Goal: Check status: Check status

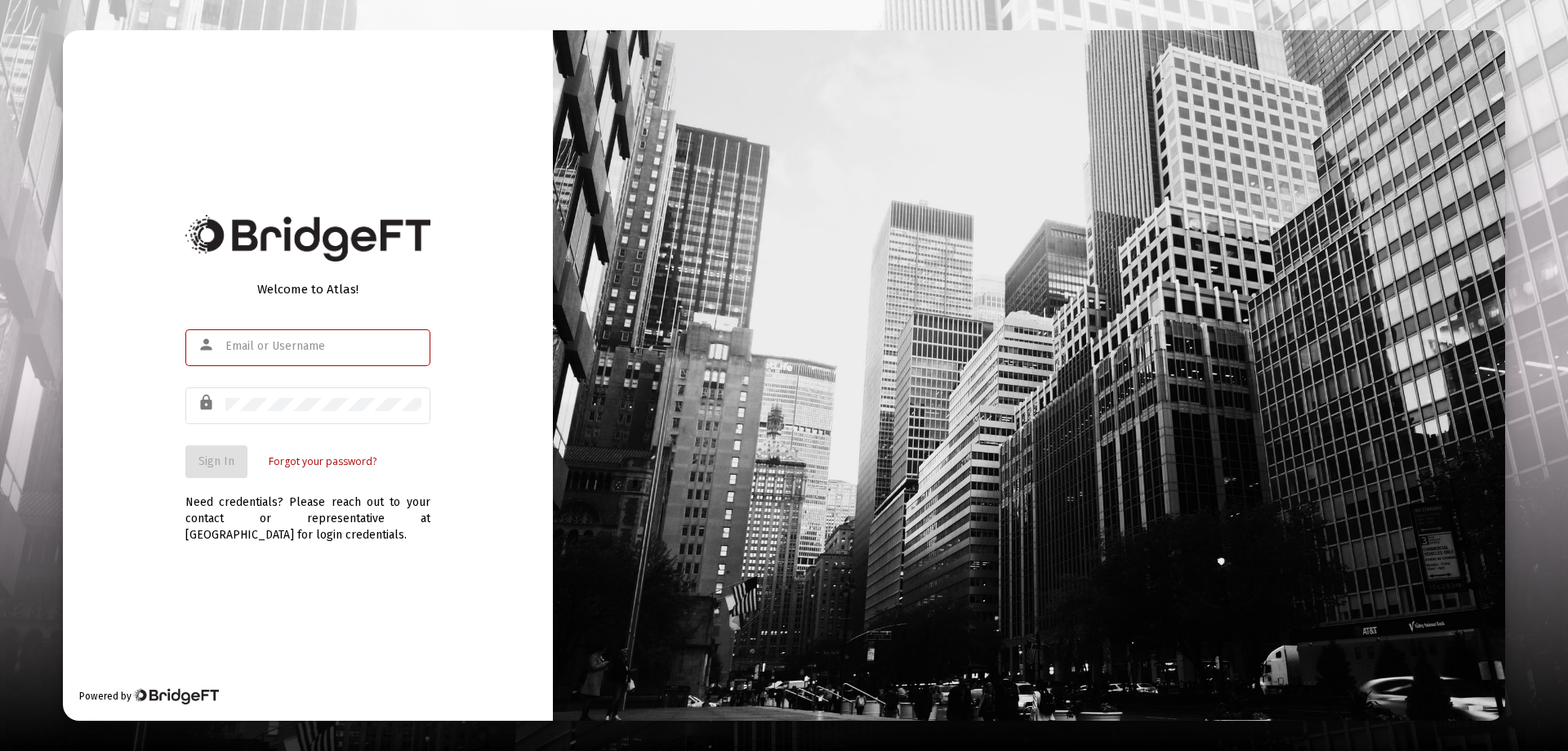
type input "[EMAIL_ADDRESS][DOMAIN_NAME]"
click at [164, 450] on div "Welcome to Atlas! person [EMAIL_ADDRESS][DOMAIN_NAME] lock Sign In Forgot your …" at bounding box center [307, 376] width 490 height 690
click at [202, 455] on span "Sign In" at bounding box center [216, 461] width 36 height 14
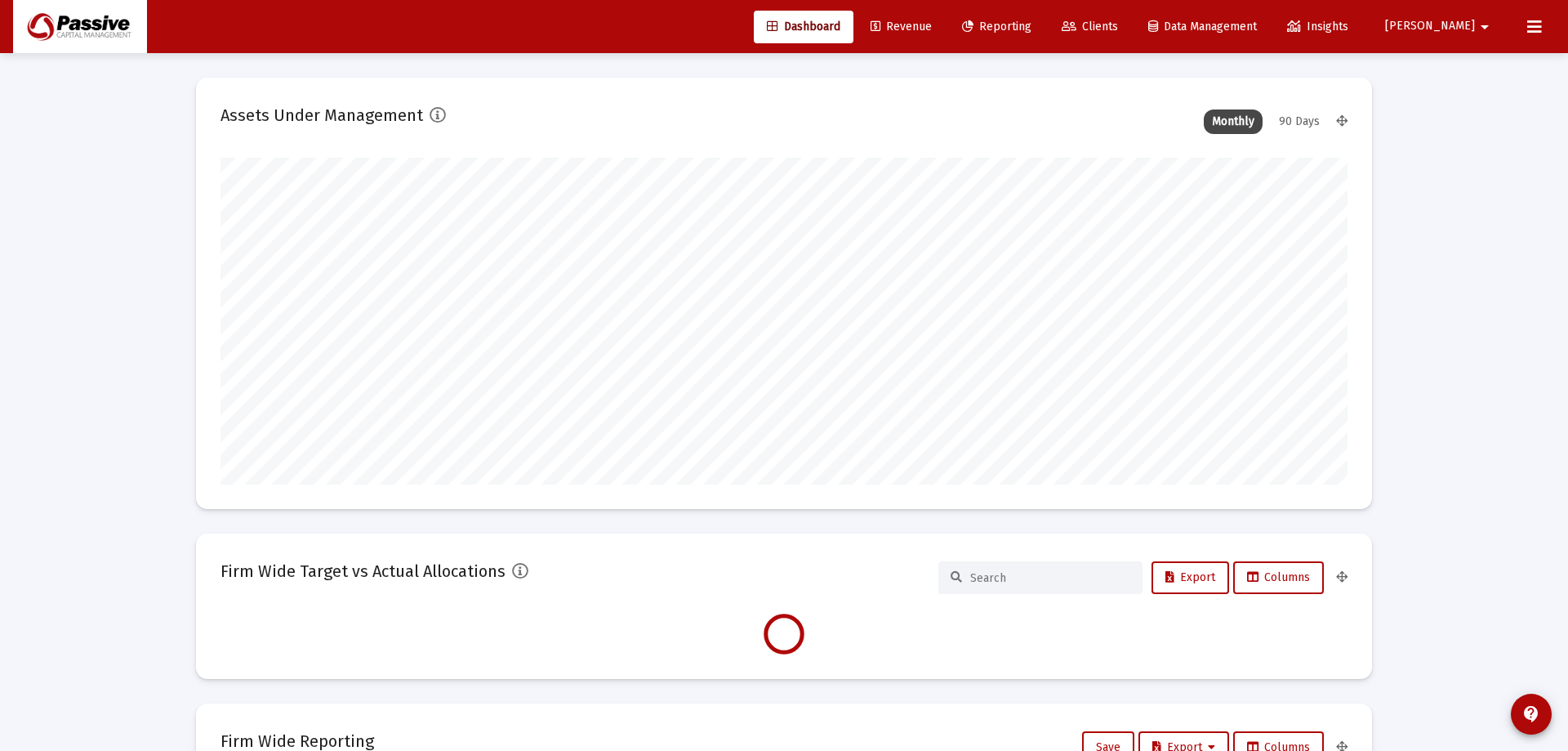
type input "[DATE]"
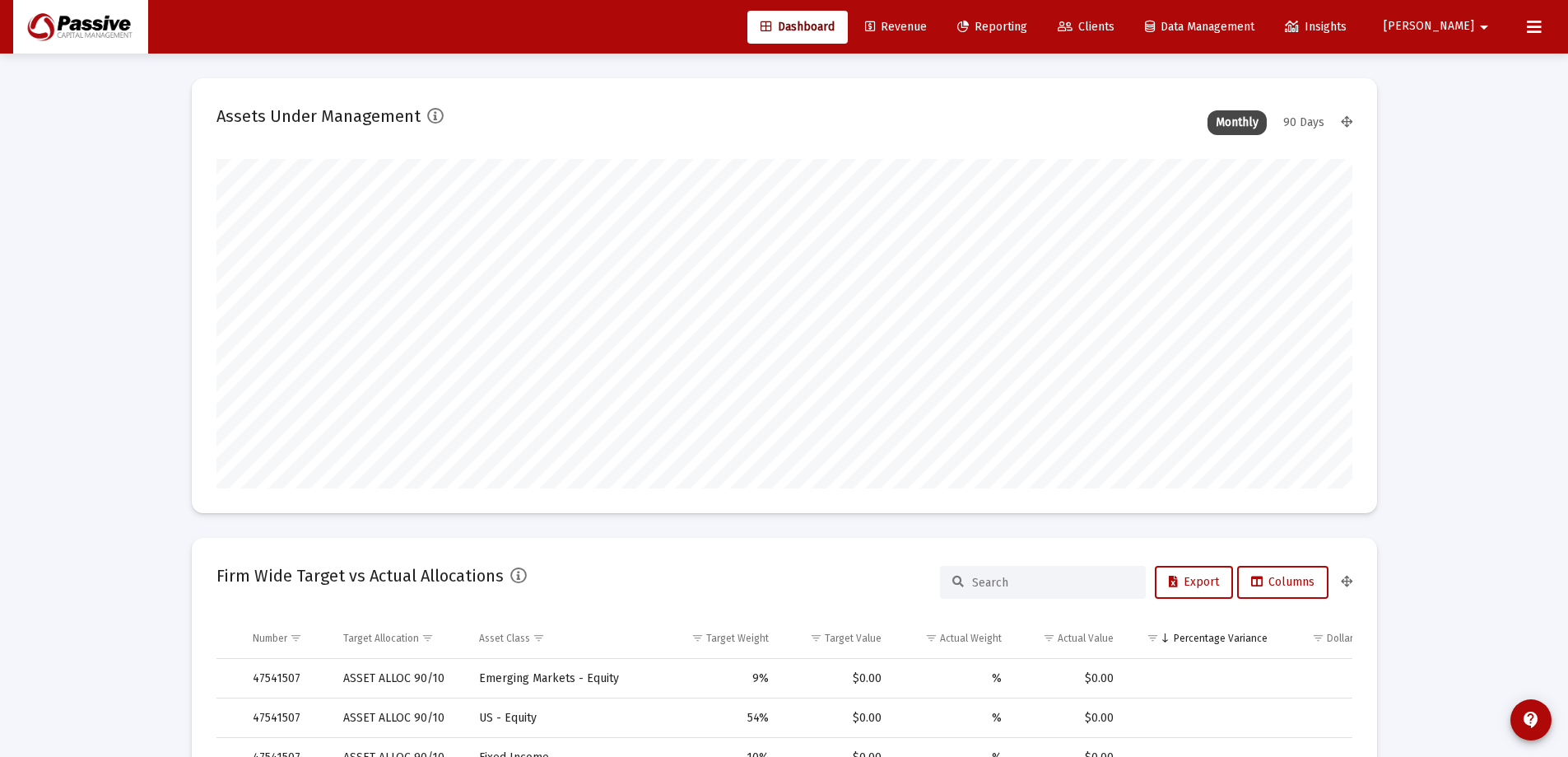
click at [1027, 31] on span "Reporting" at bounding box center [992, 27] width 70 height 14
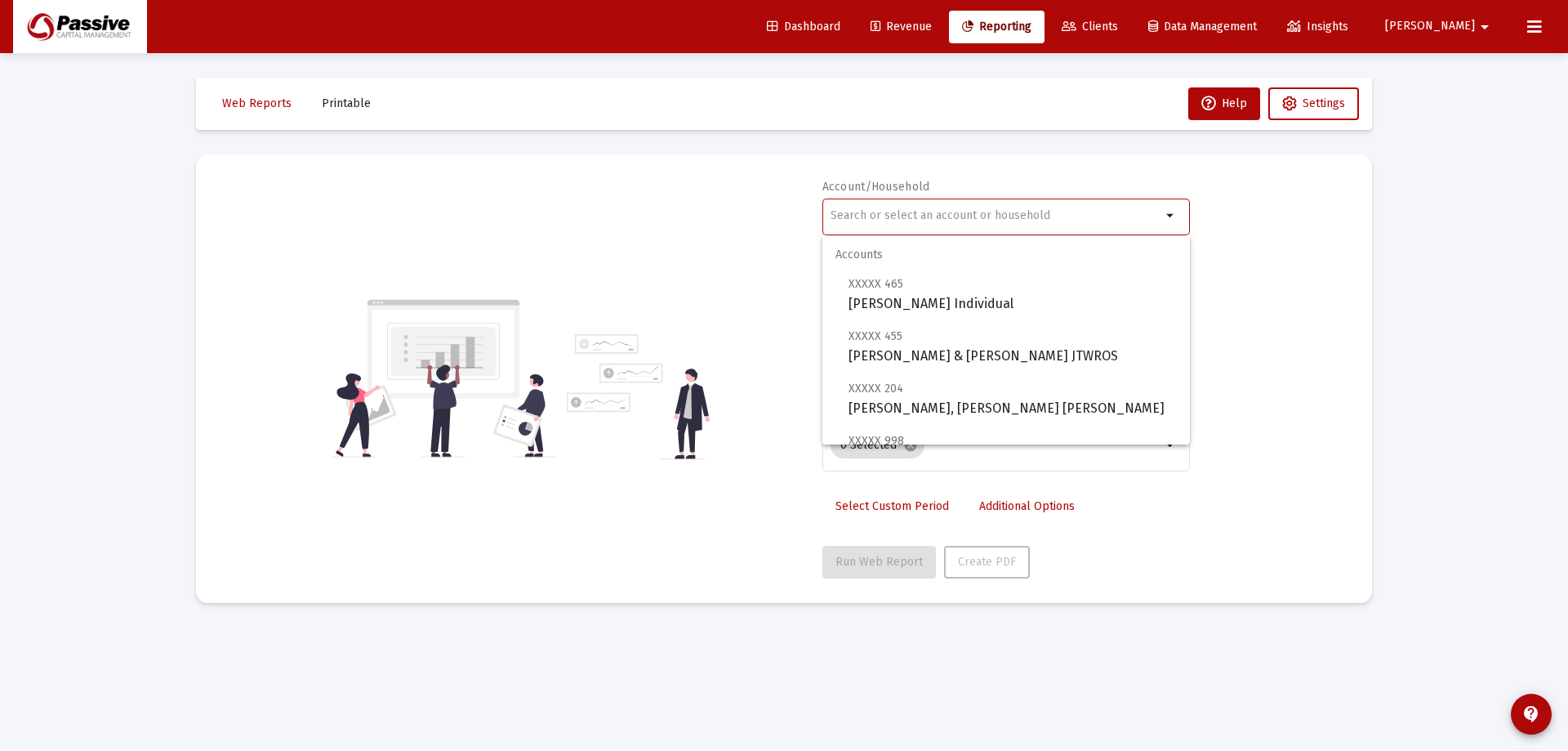
click at [946, 211] on input "text" at bounding box center [996, 216] width 331 height 13
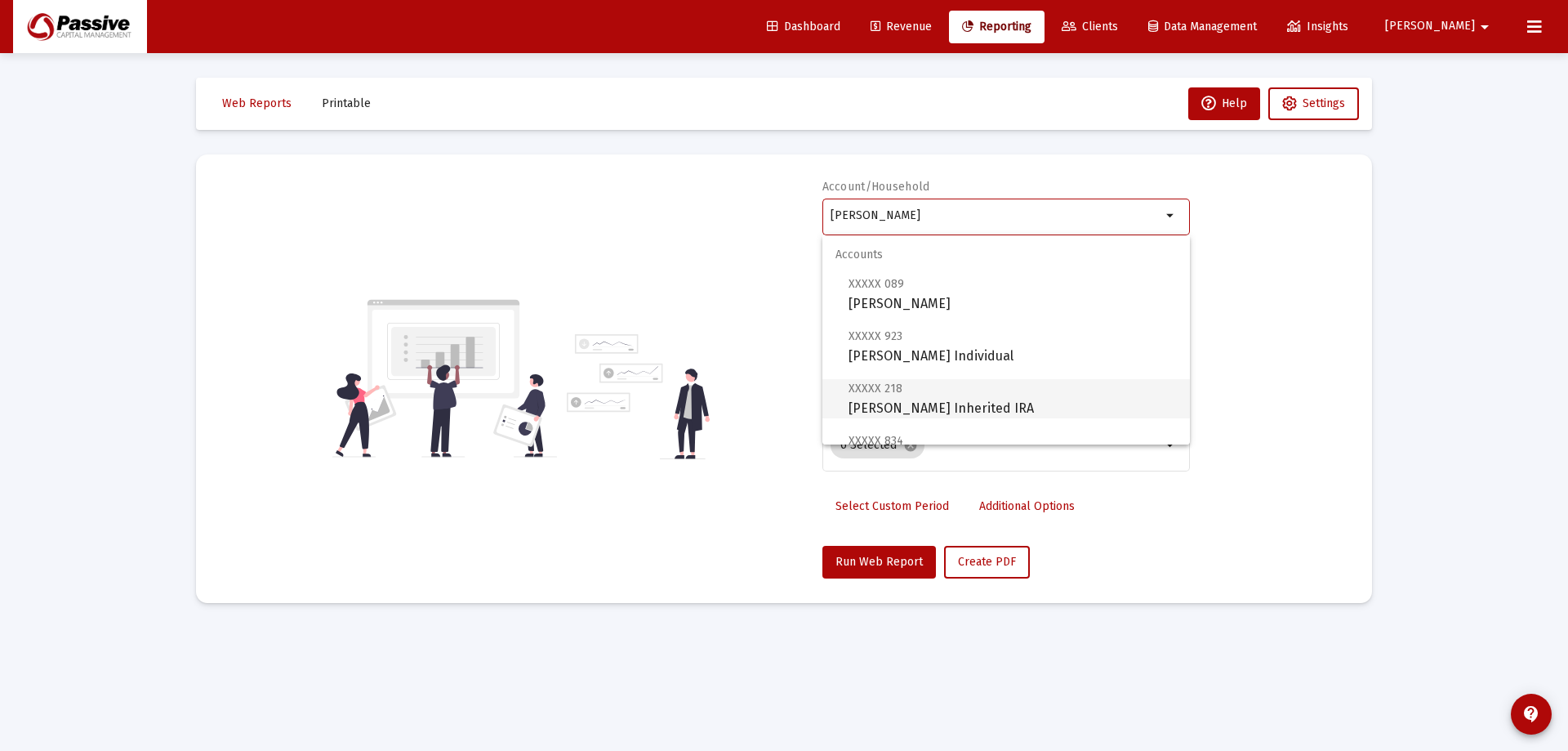
click at [976, 405] on span "XXXXX 218 [PERSON_NAME] Inherited IRA" at bounding box center [1012, 398] width 328 height 40
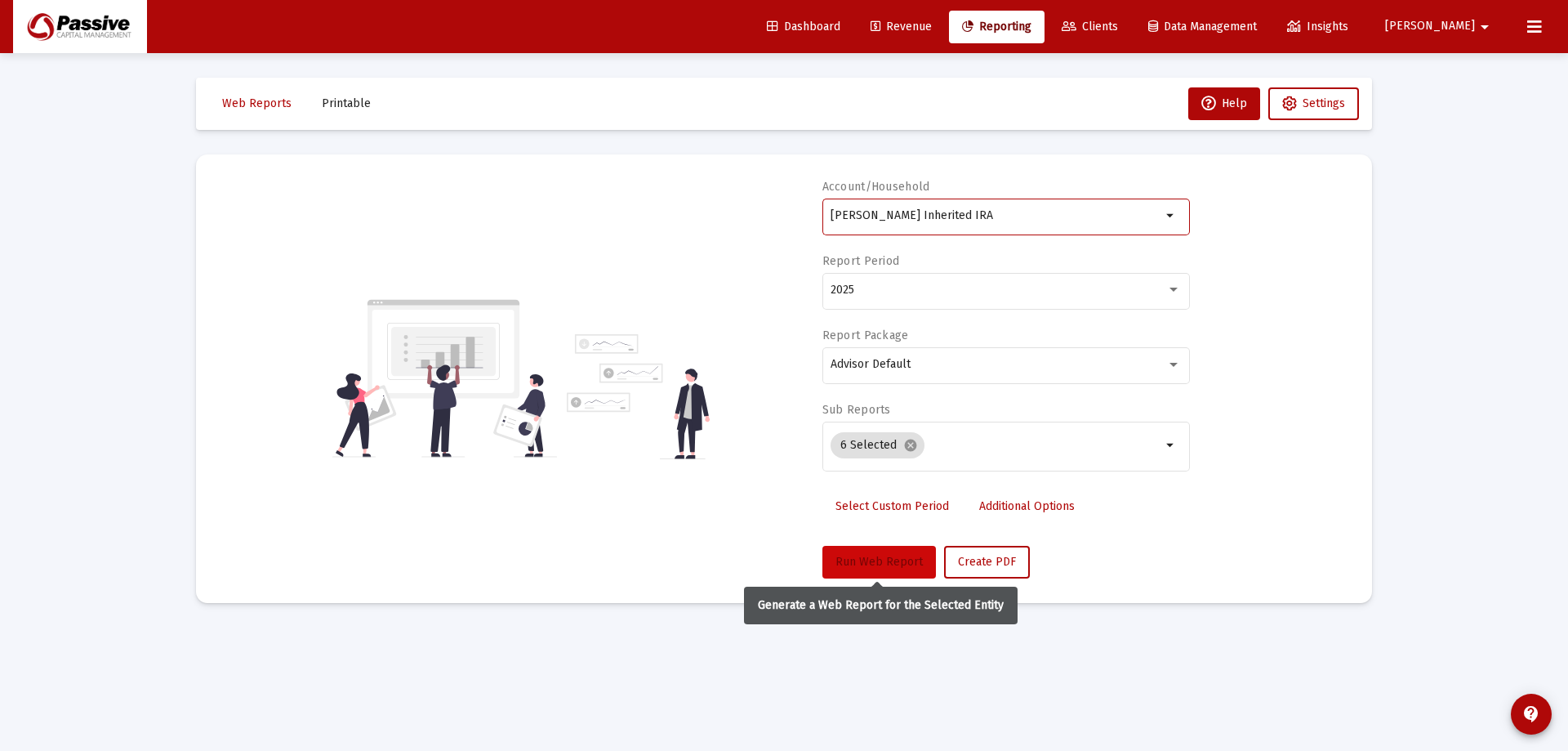
click at [907, 546] on button "Run Web Report" at bounding box center [879, 562] width 114 height 33
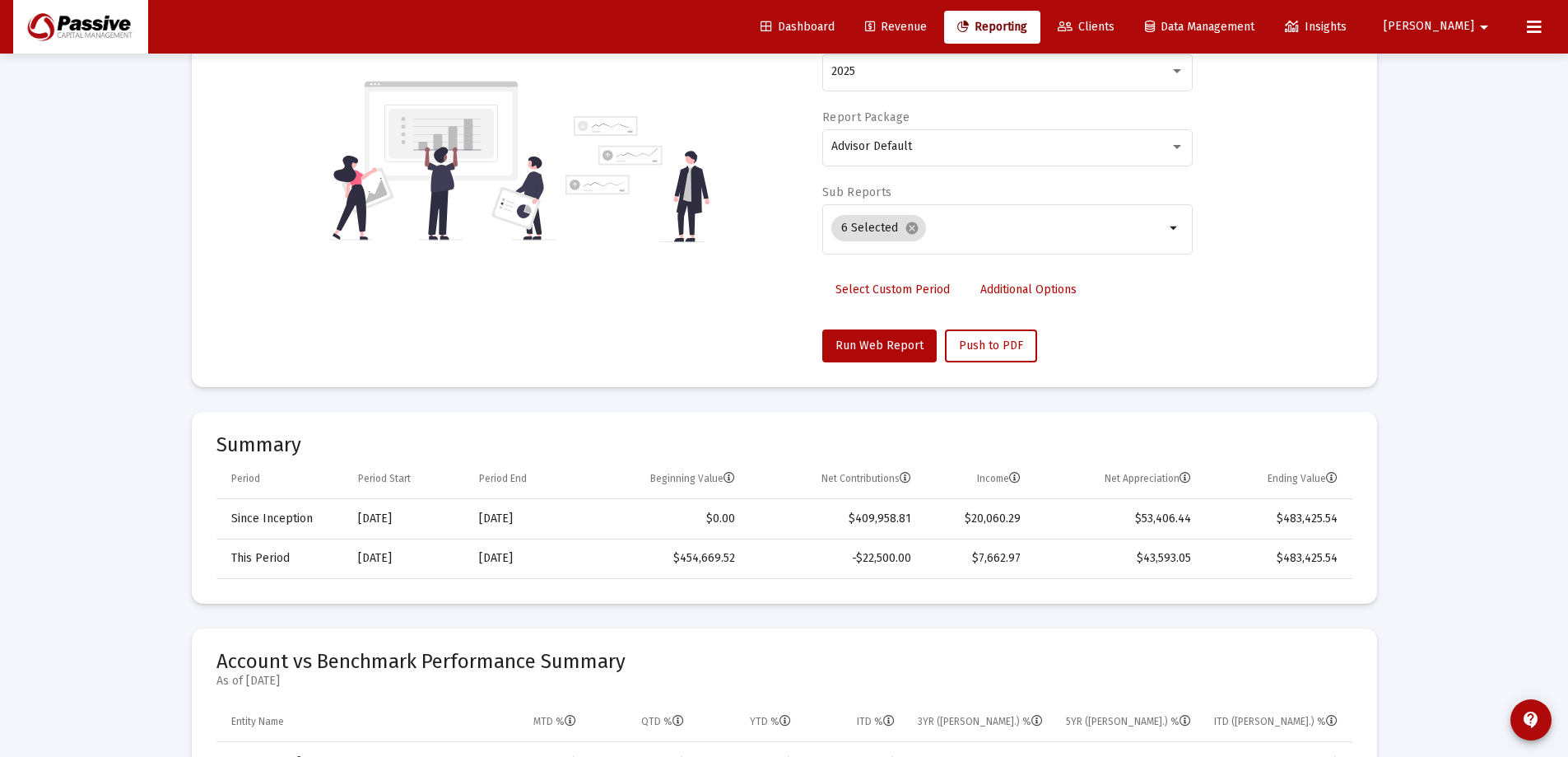
scroll to position [82, 0]
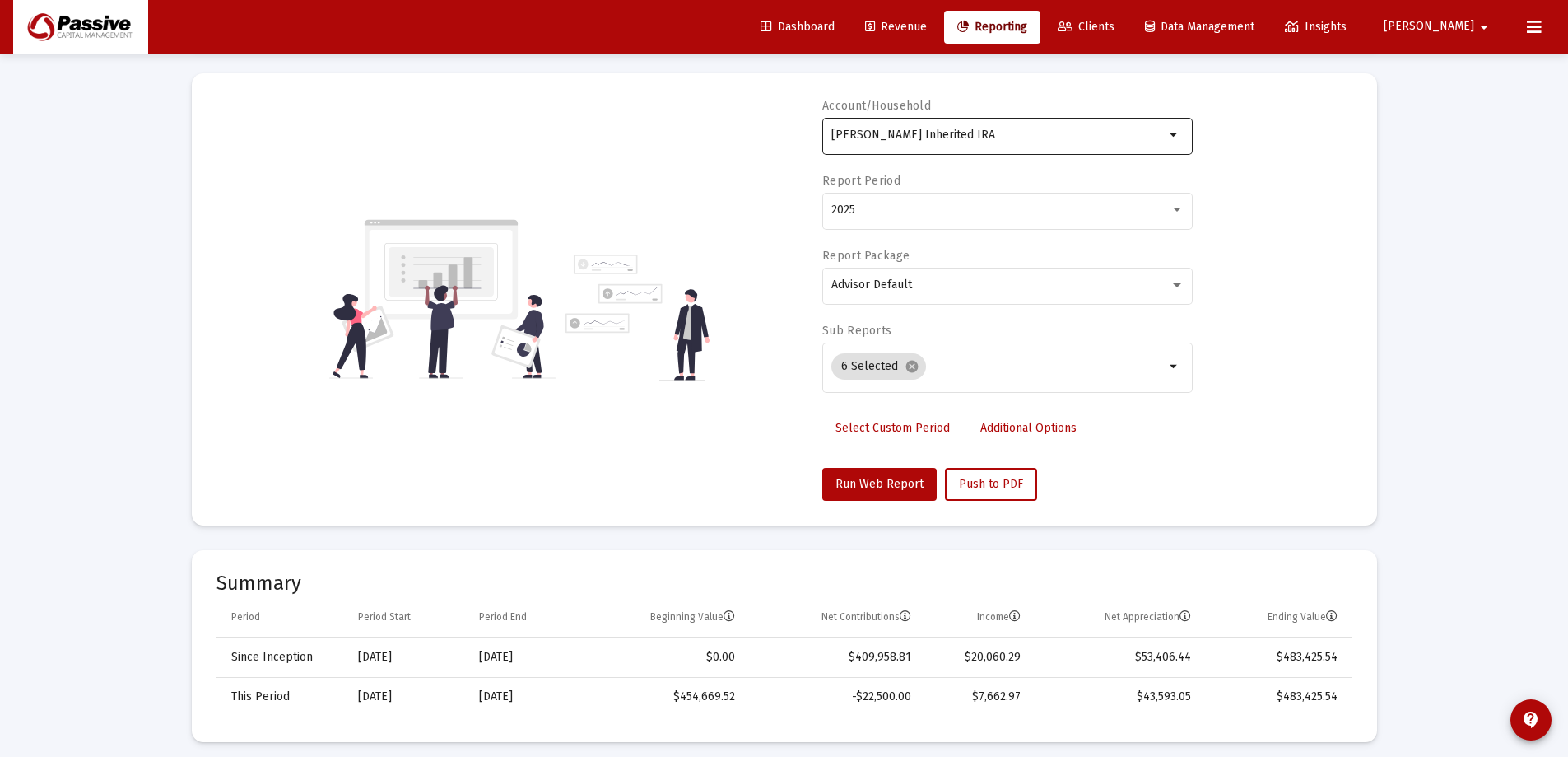
click at [996, 139] on input "[PERSON_NAME] Inherited IRA" at bounding box center [998, 135] width 334 height 13
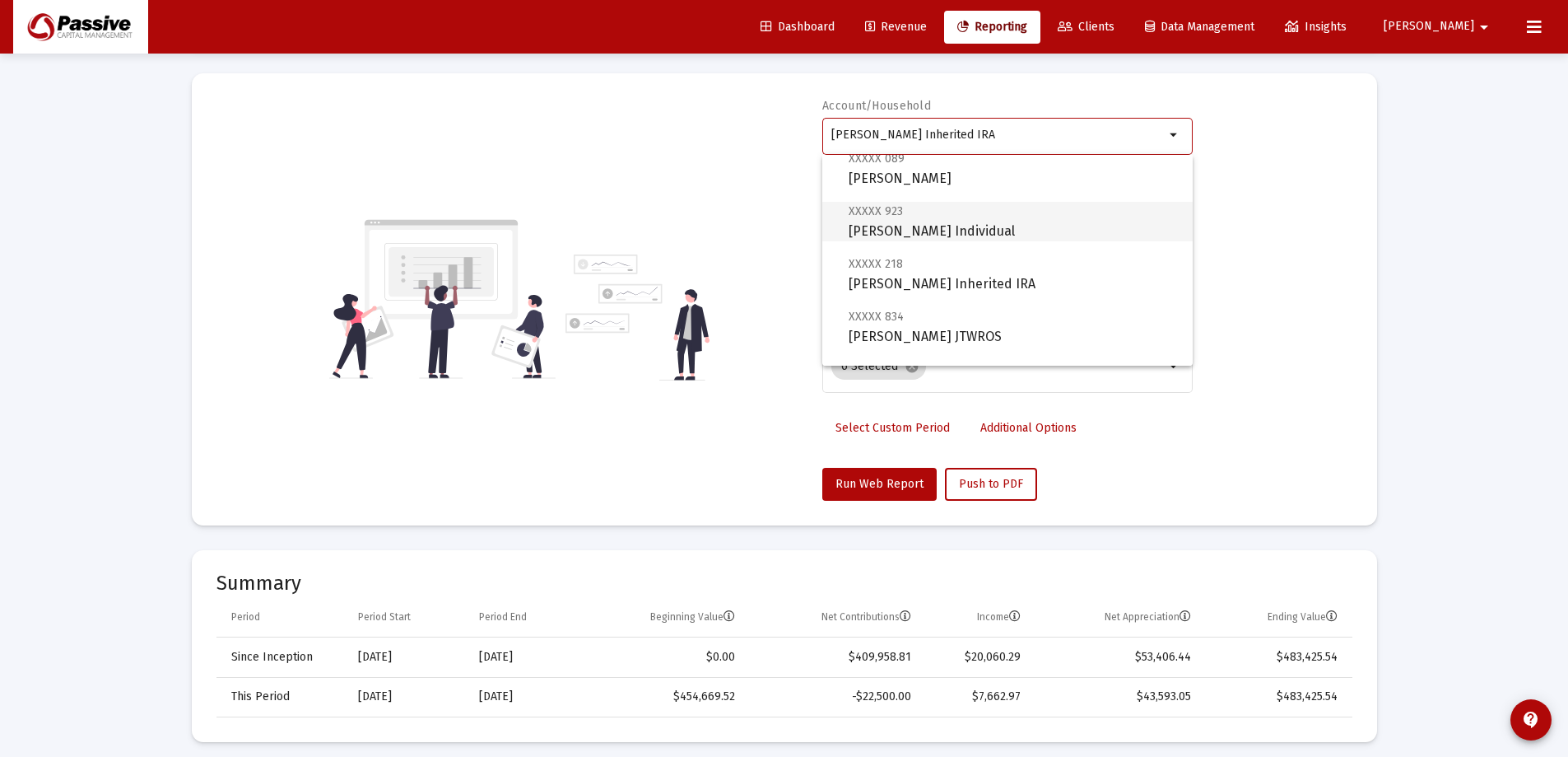
scroll to position [119, 0]
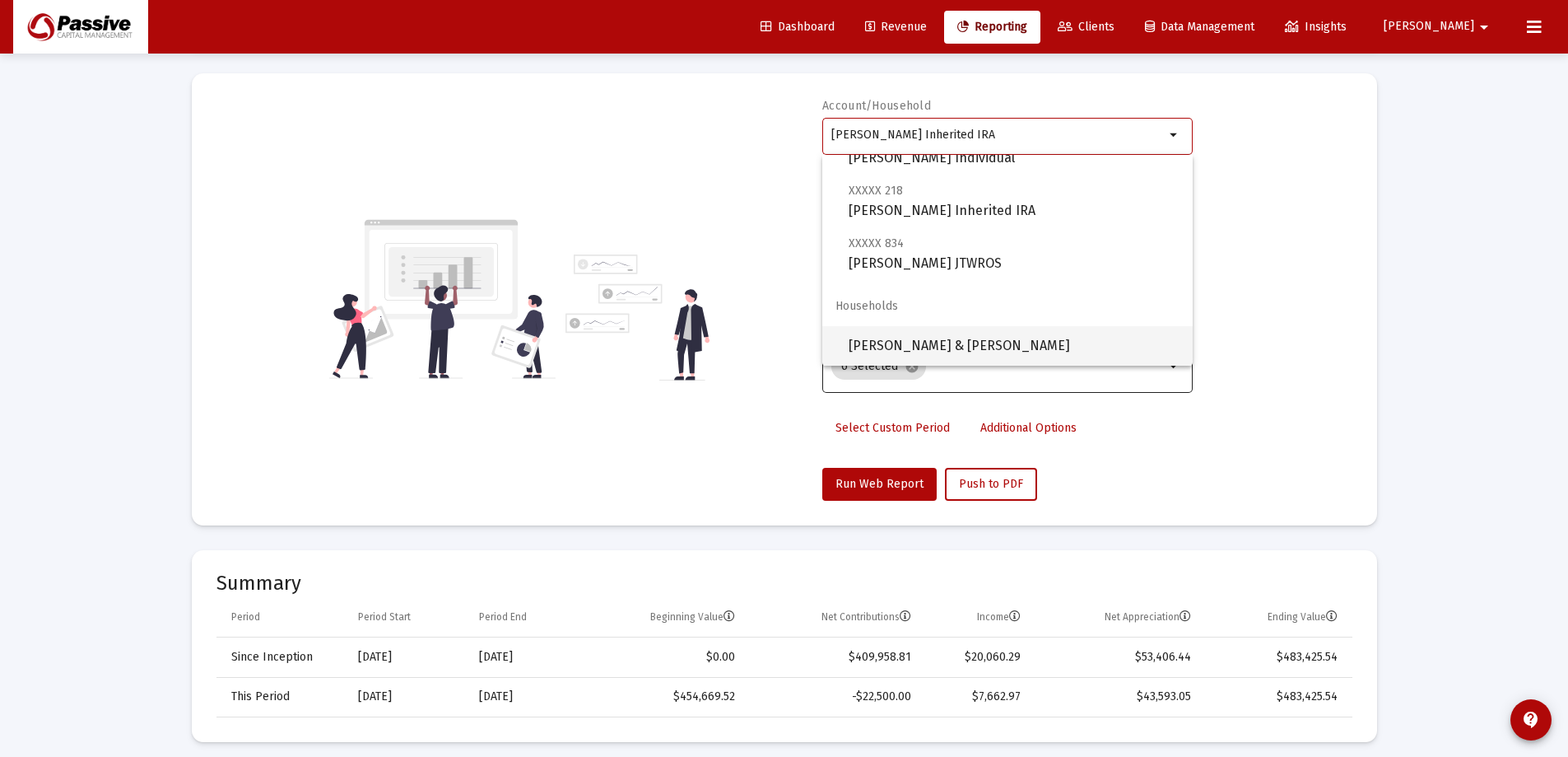
click at [982, 343] on span "[PERSON_NAME] & [PERSON_NAME]" at bounding box center [1014, 346] width 331 height 40
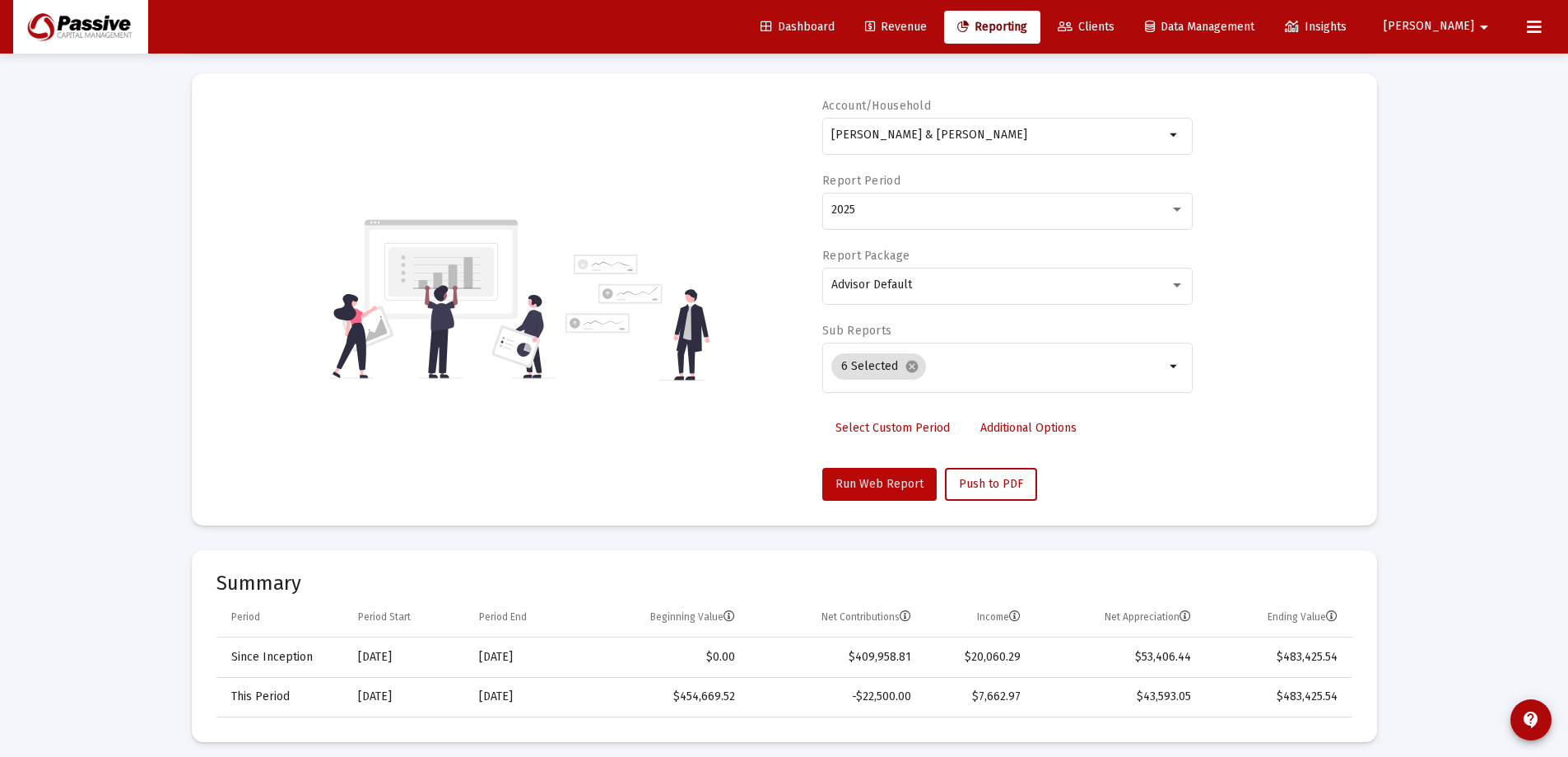
click at [882, 491] on button "Run Web Report" at bounding box center [879, 484] width 114 height 33
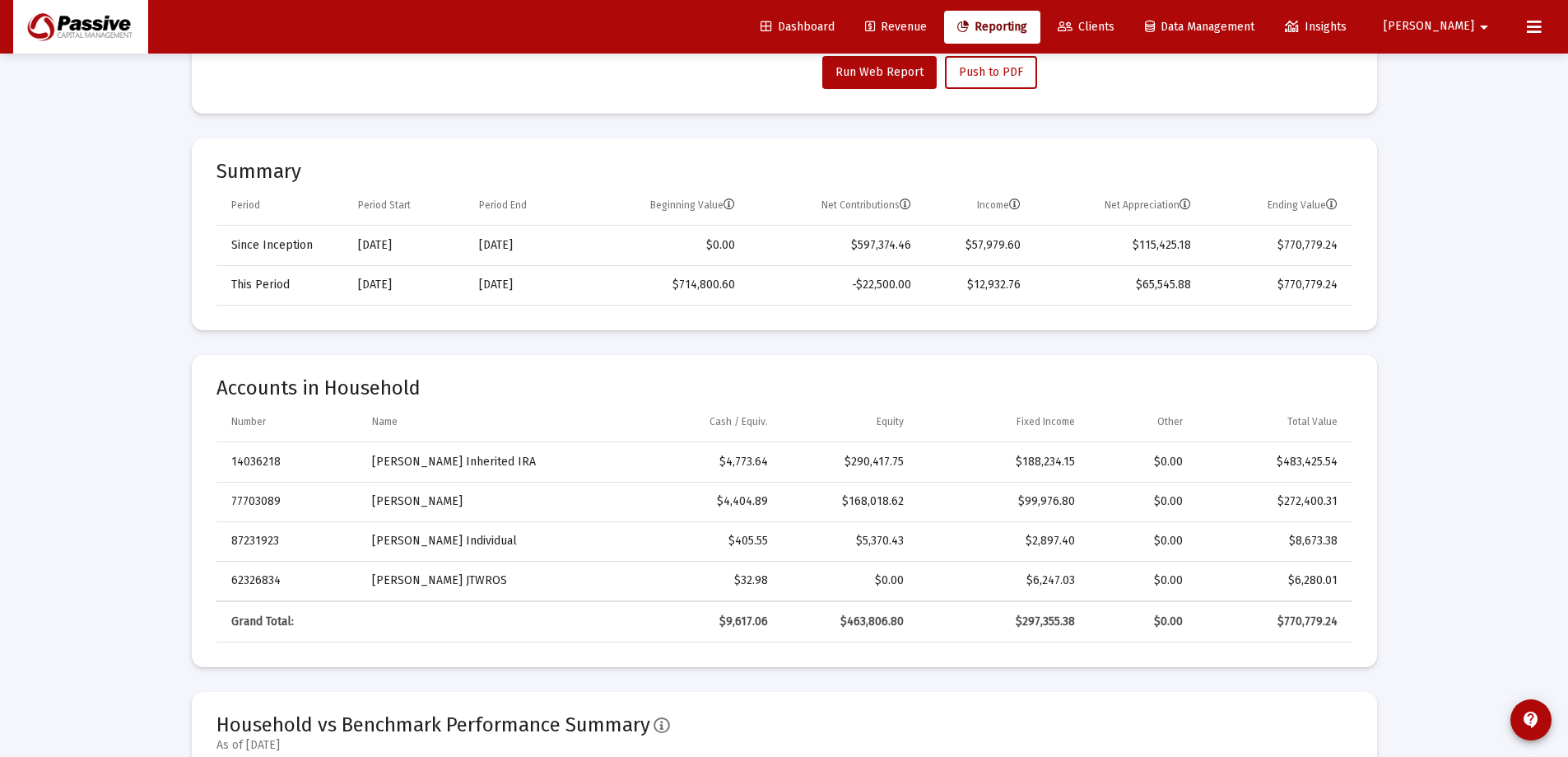
scroll to position [0, 0]
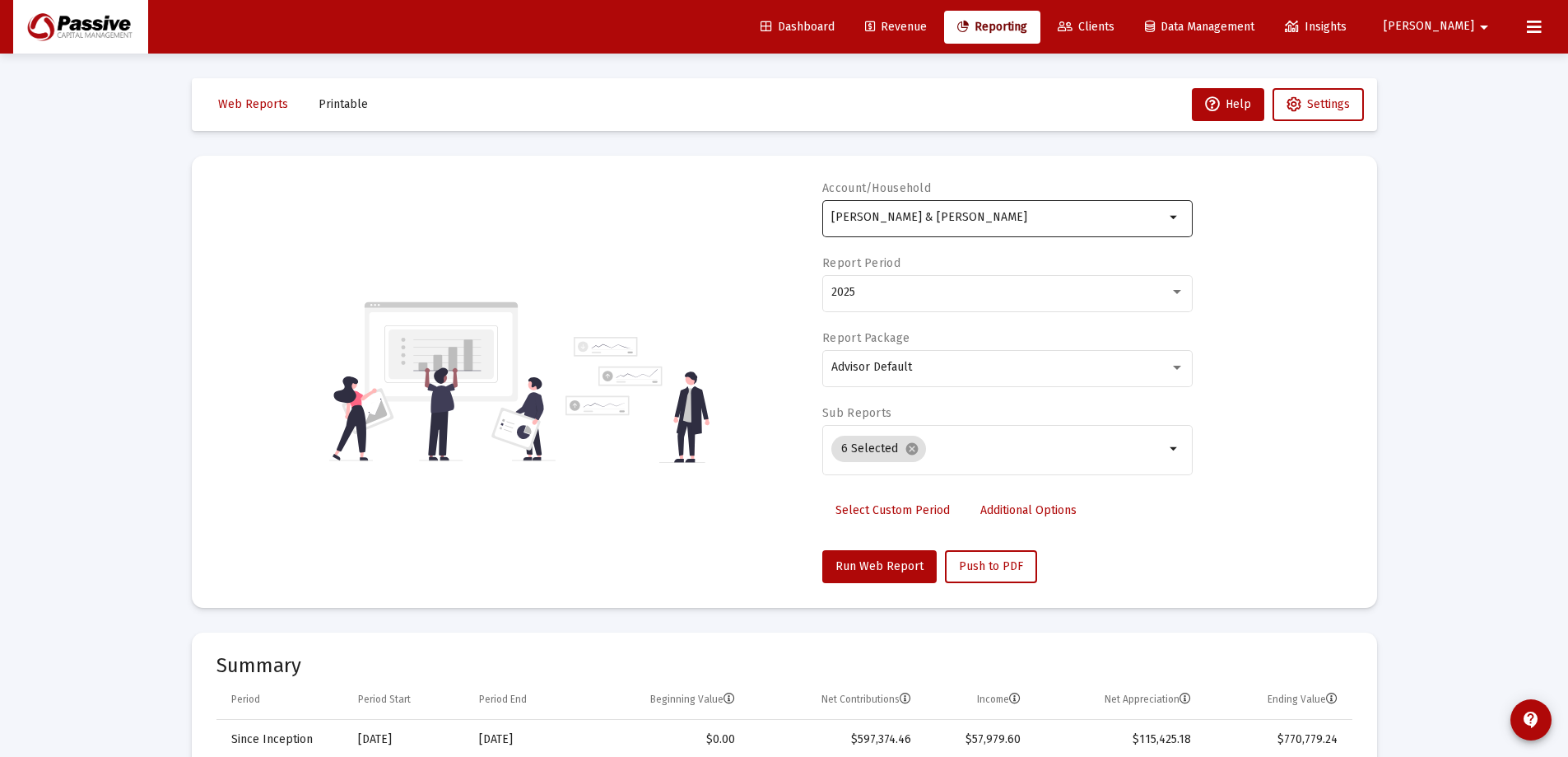
click at [1063, 222] on input "[PERSON_NAME] & [PERSON_NAME]" at bounding box center [998, 217] width 334 height 13
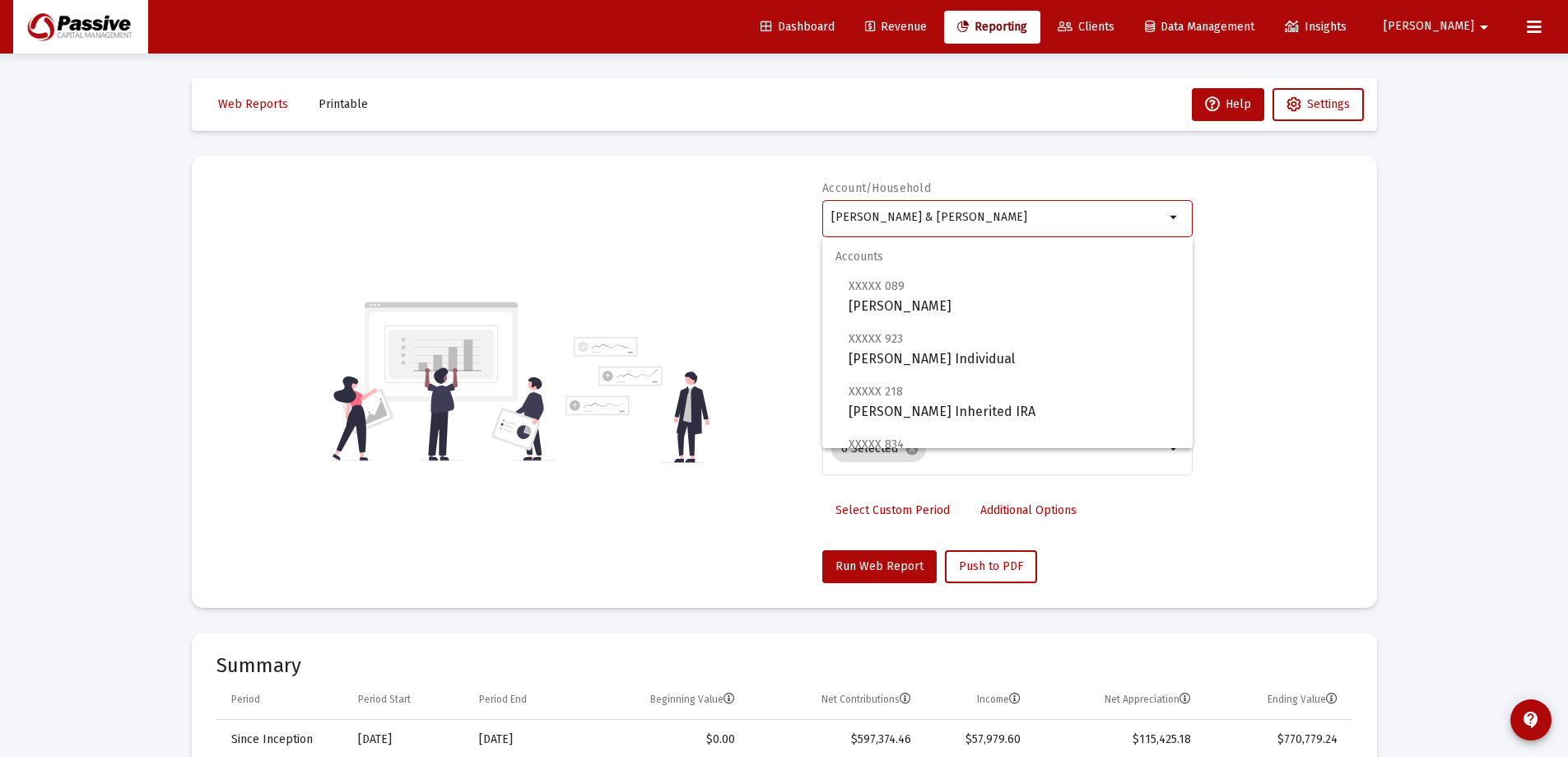
click at [1063, 222] on input "[PERSON_NAME] & [PERSON_NAME]" at bounding box center [998, 217] width 334 height 13
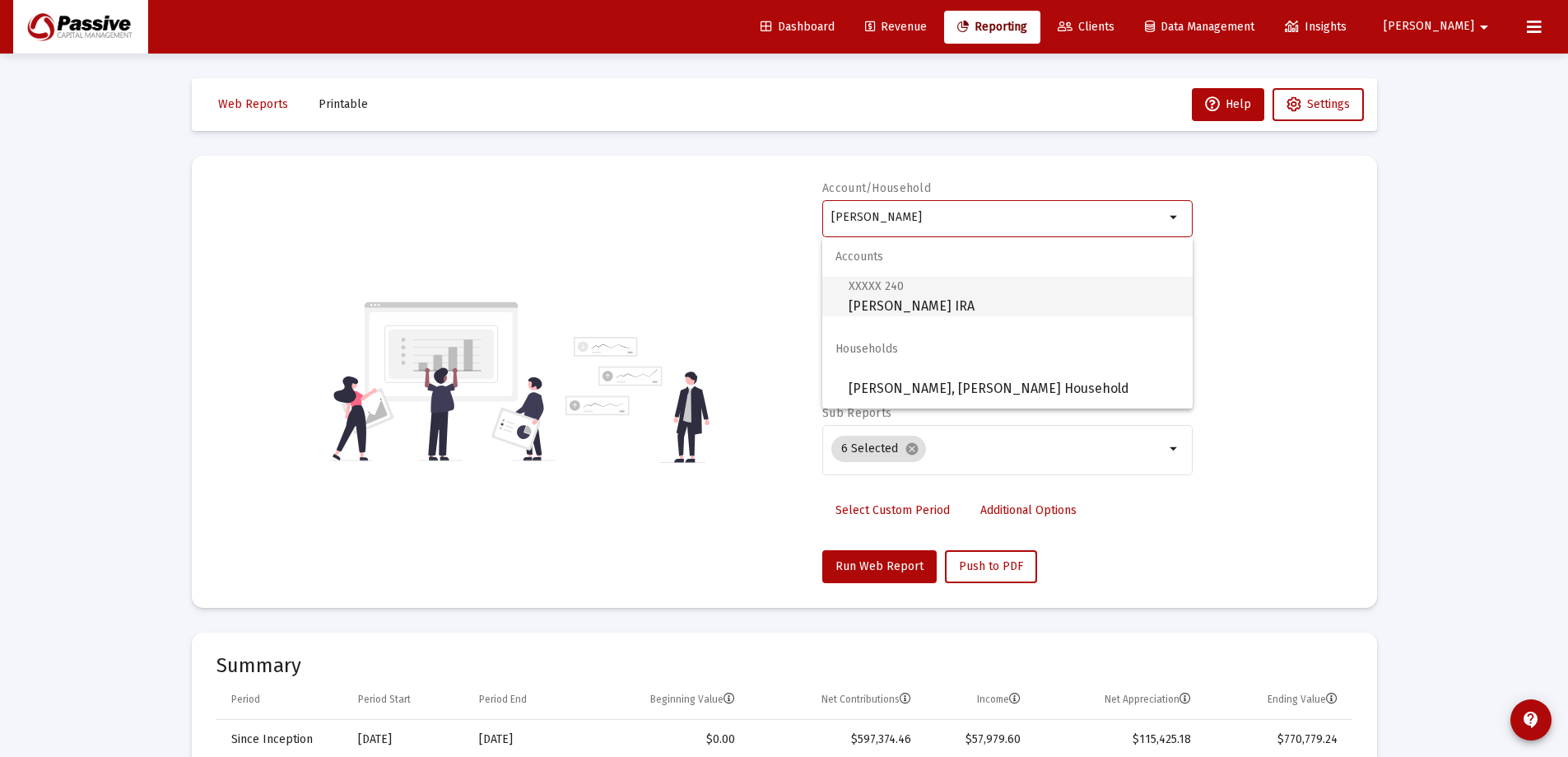
click at [1044, 292] on span "XXXXX 240 [PERSON_NAME] IRA" at bounding box center [1014, 295] width 331 height 41
type input "[PERSON_NAME] IRA"
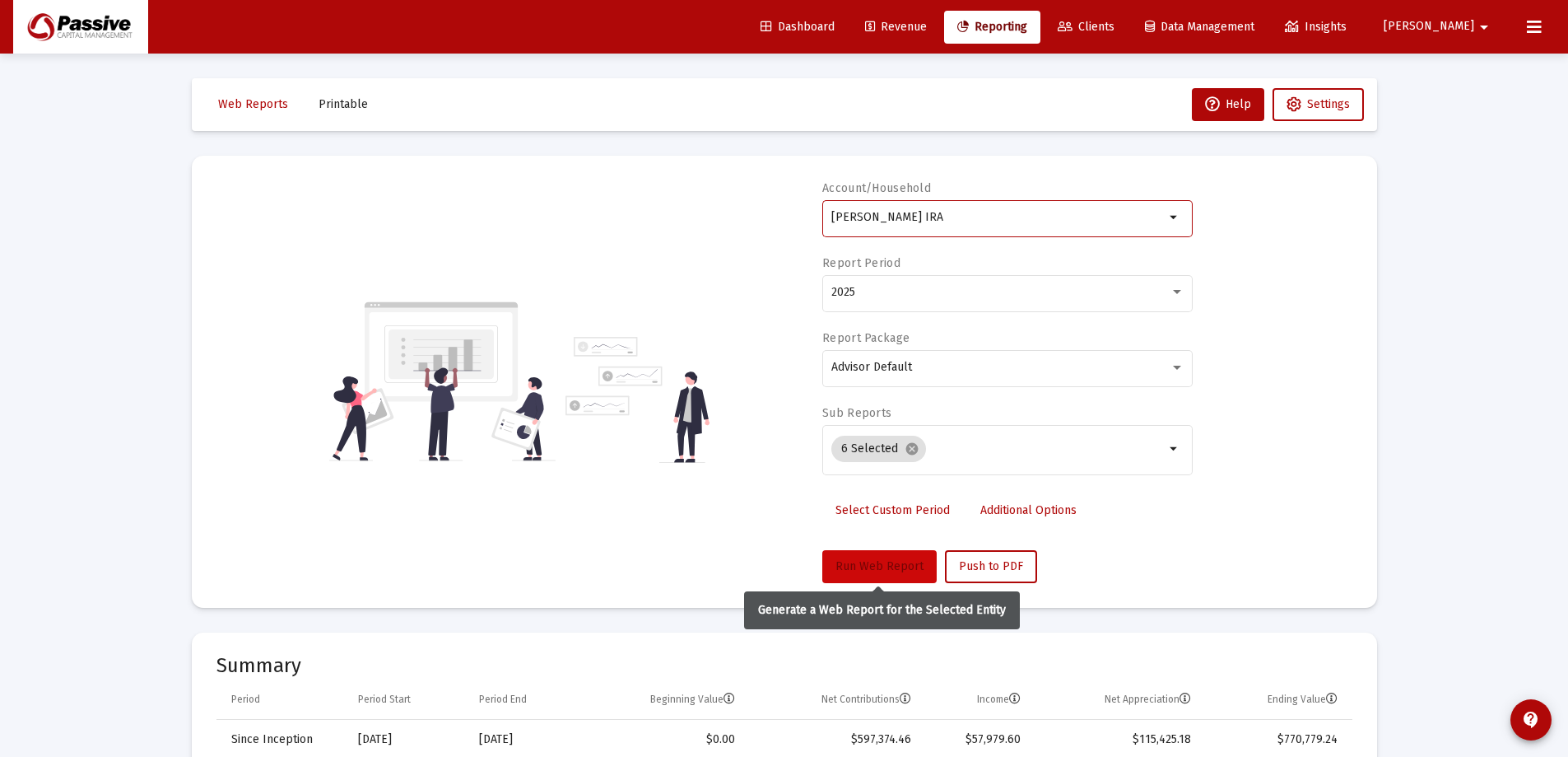
click at [903, 569] on span "Run Web Report" at bounding box center [879, 566] width 88 height 14
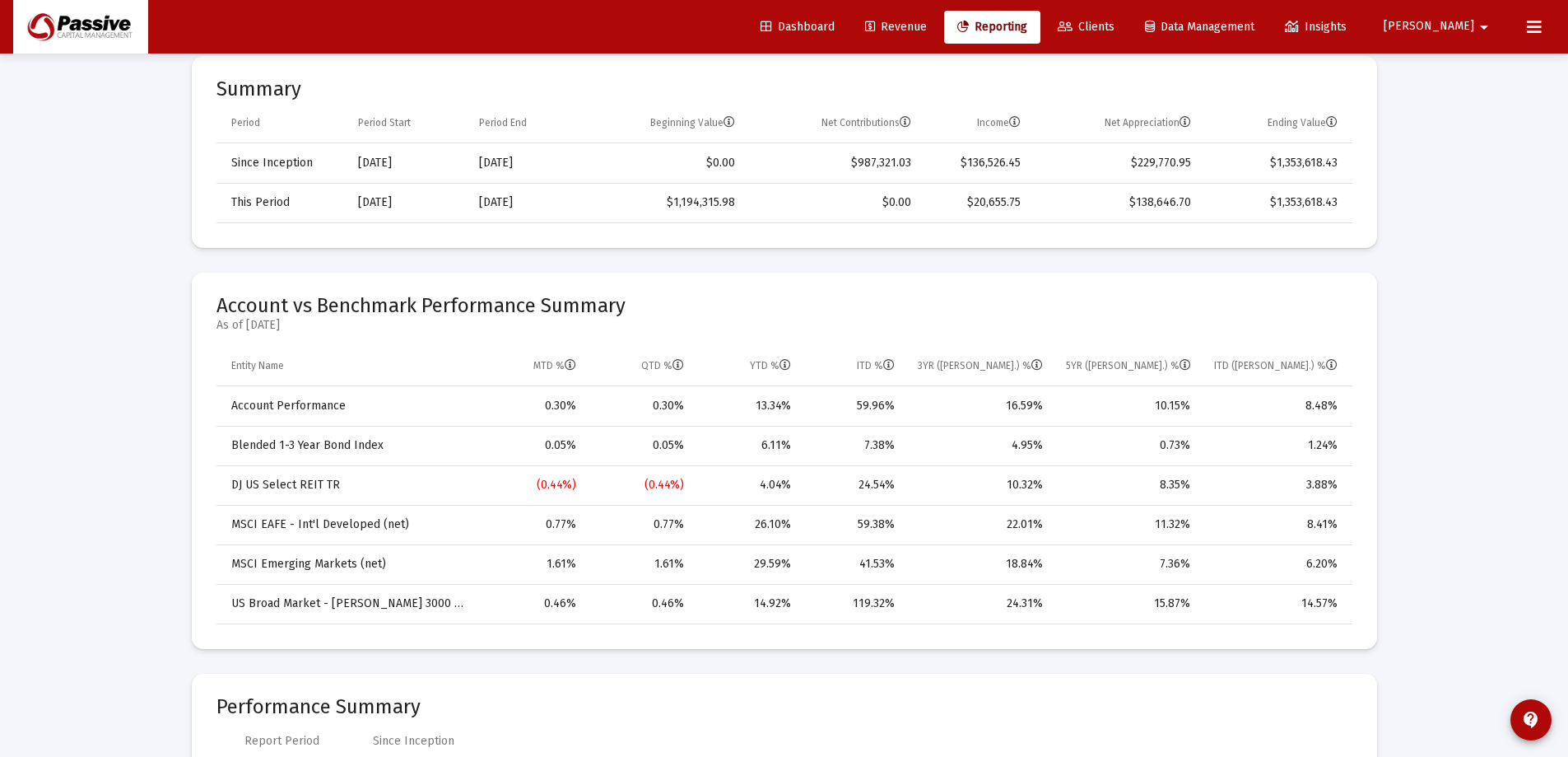
scroll to position [164, 0]
